Goal: Transaction & Acquisition: Purchase product/service

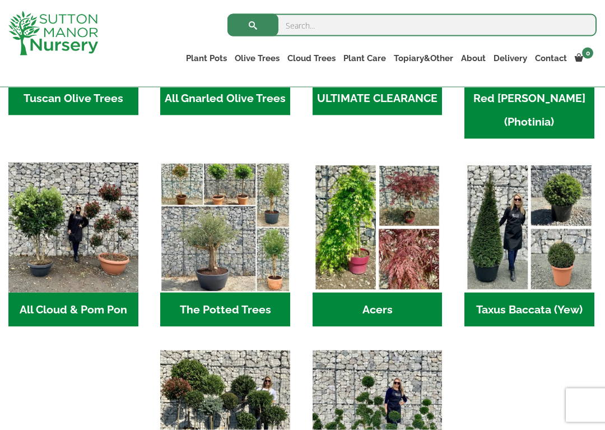
scroll to position [687, 0]
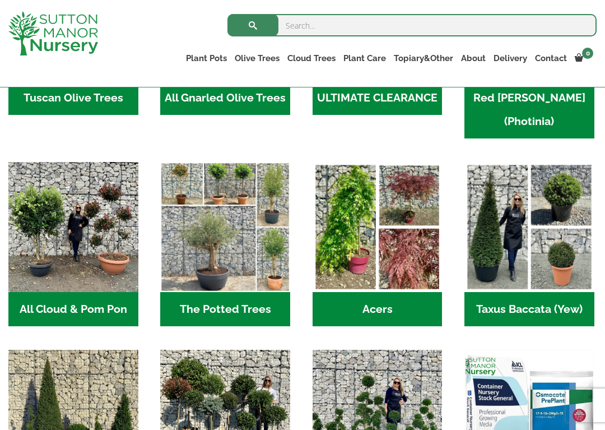
click at [109, 292] on h2 "All Cloud & Pom Pon (7)" at bounding box center [73, 309] width 130 height 35
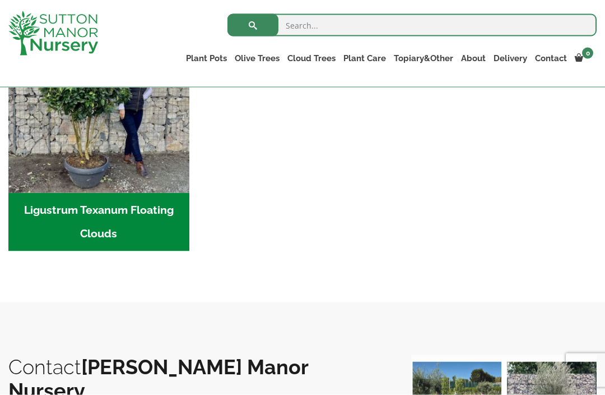
scroll to position [355, 0]
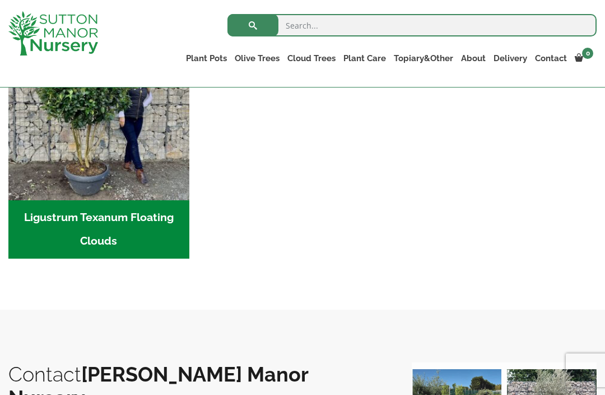
click at [126, 161] on img "Visit product category Ligustrum Texanum Floating Clouds" at bounding box center [98, 109] width 181 height 181
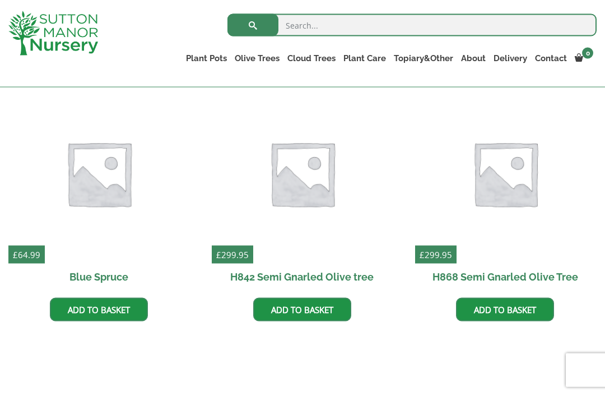
scroll to position [291, 0]
click at [109, 176] on img at bounding box center [98, 173] width 181 height 181
